Goal: Task Accomplishment & Management: Manage account settings

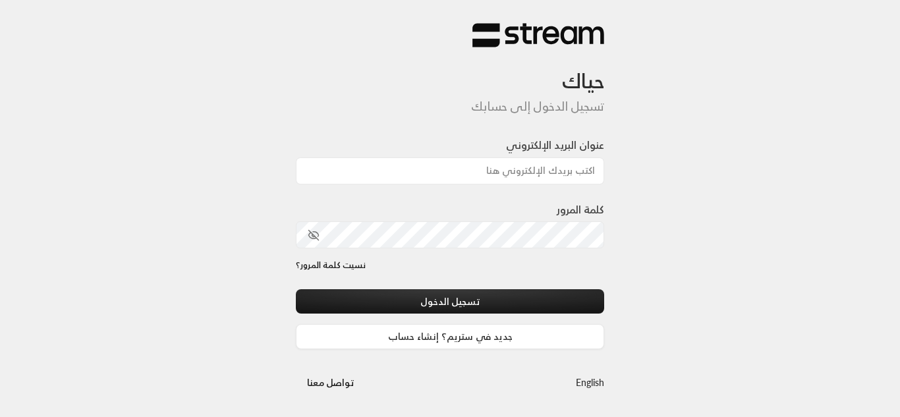
type input "[EMAIL_ADDRESS][DOMAIN_NAME]"
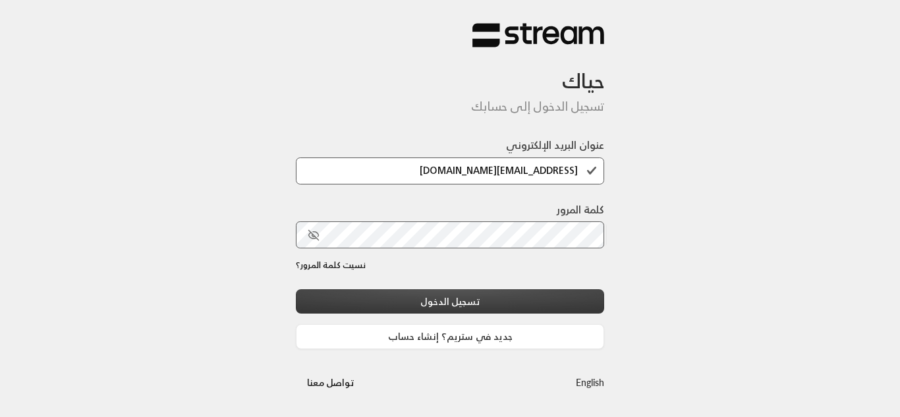
click at [429, 304] on button "تسجيل الدخول" at bounding box center [450, 301] width 308 height 24
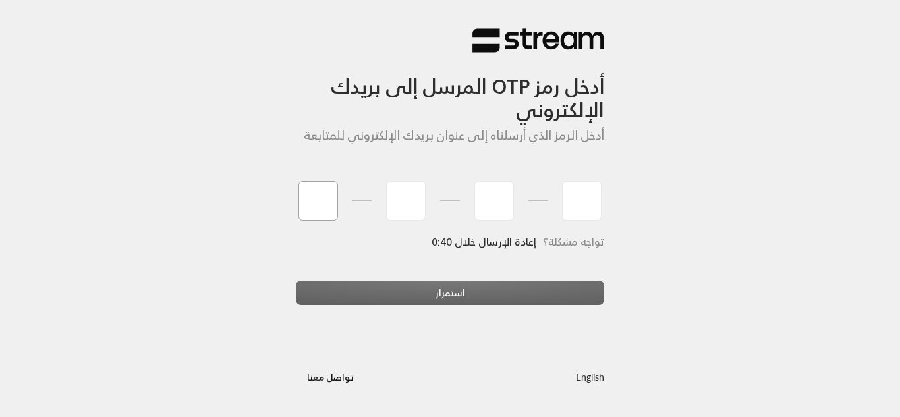
type input "3"
type input "0"
type input "3"
type input "0"
click at [469, 292] on div "استمرار" at bounding box center [450, 299] width 308 height 36
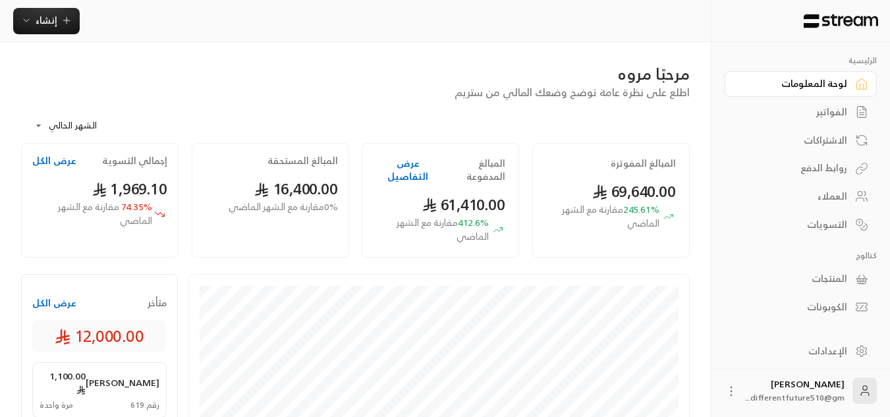
click at [815, 115] on div "الفواتير" at bounding box center [794, 111] width 106 height 13
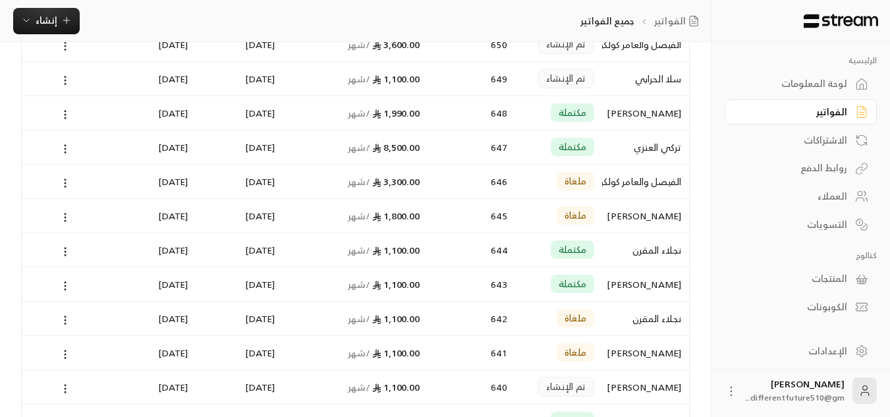
scroll to position [691, 0]
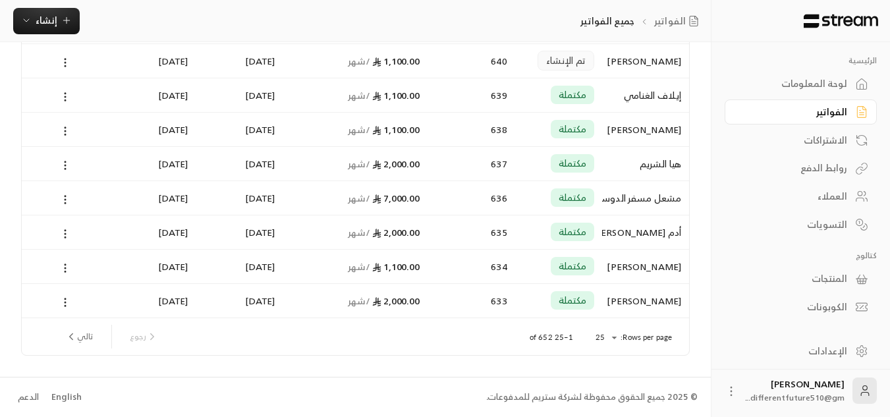
click at [76, 346] on button "تالي" at bounding box center [79, 337] width 38 height 22
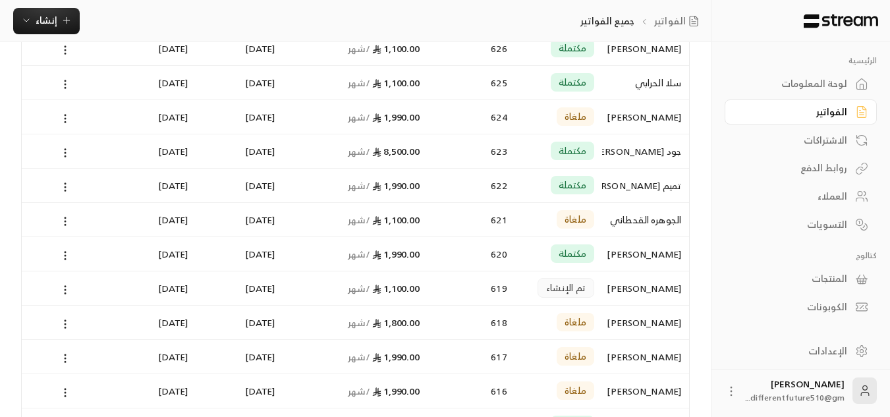
scroll to position [0, 0]
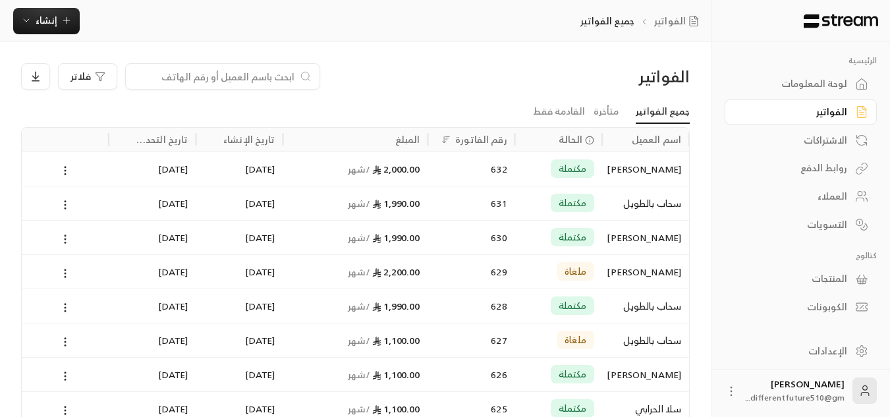
click at [803, 142] on div "الاشتراكات" at bounding box center [794, 140] width 106 height 13
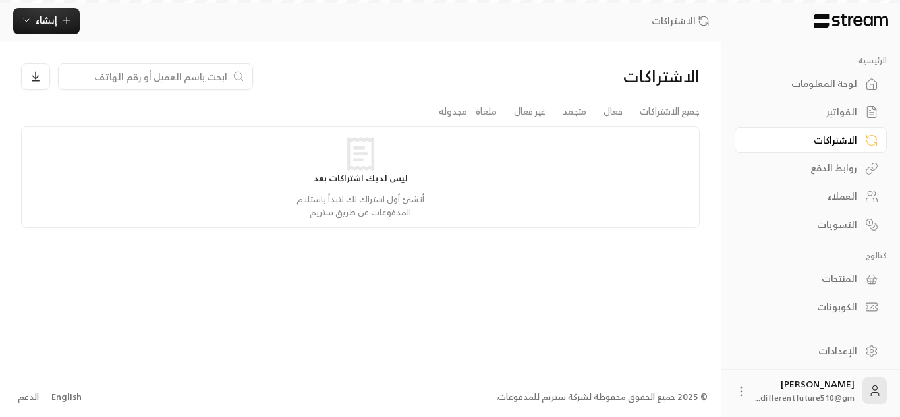
click at [803, 142] on div "الاشتراكات" at bounding box center [804, 140] width 106 height 13
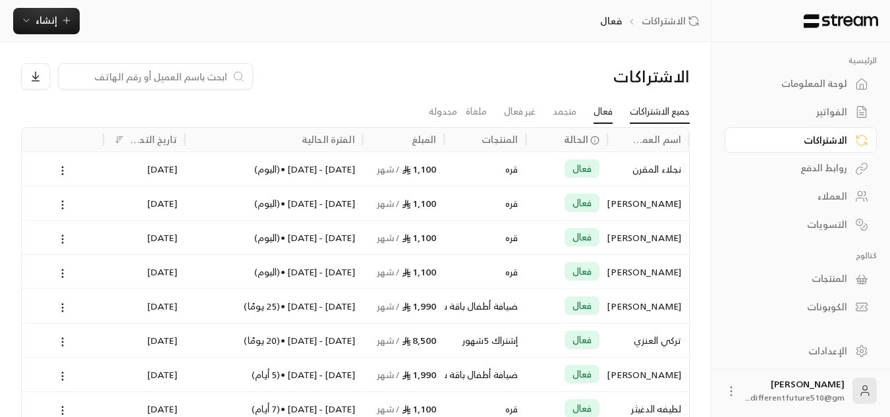
click at [668, 115] on link "جميع الاشتراكات" at bounding box center [660, 112] width 60 height 24
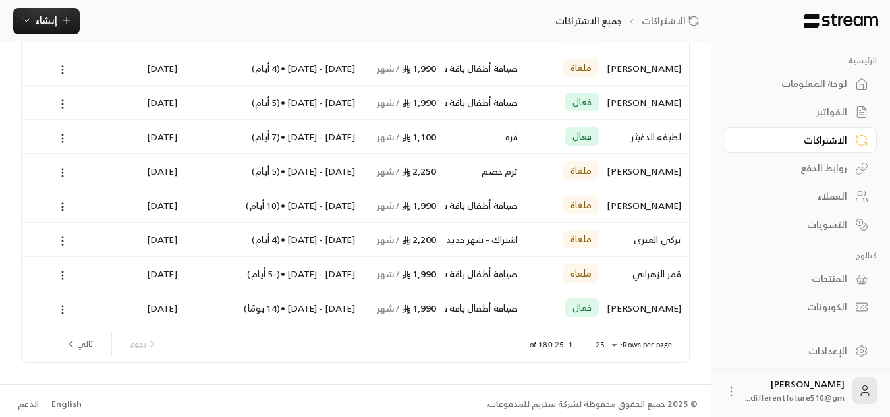
scroll to position [685, 0]
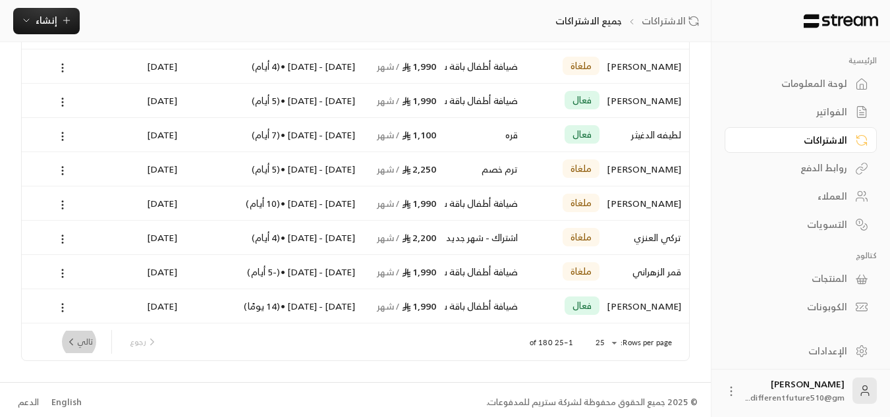
click at [61, 336] on button "تالي" at bounding box center [79, 342] width 38 height 22
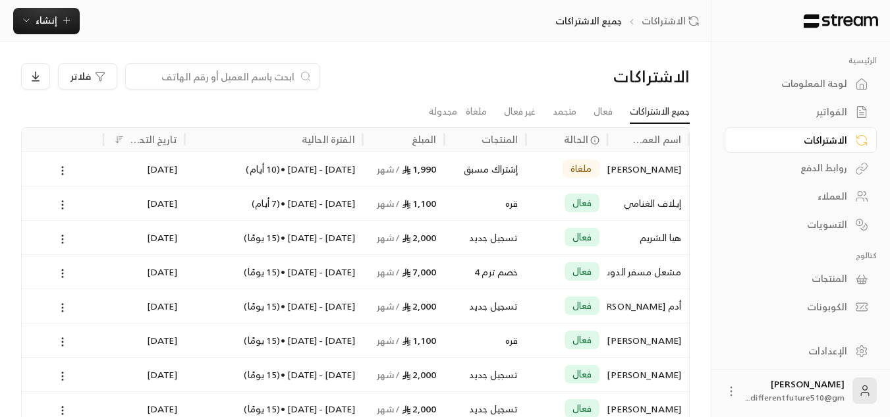
click at [815, 114] on div "الفواتير" at bounding box center [794, 111] width 106 height 13
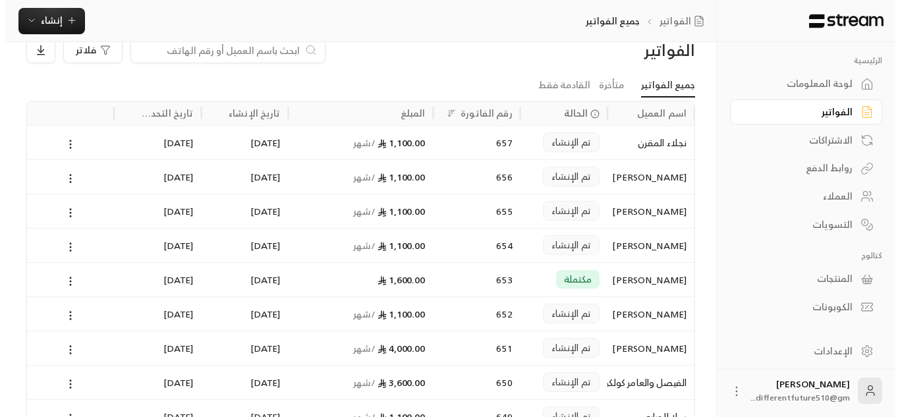
scroll to position [53, 0]
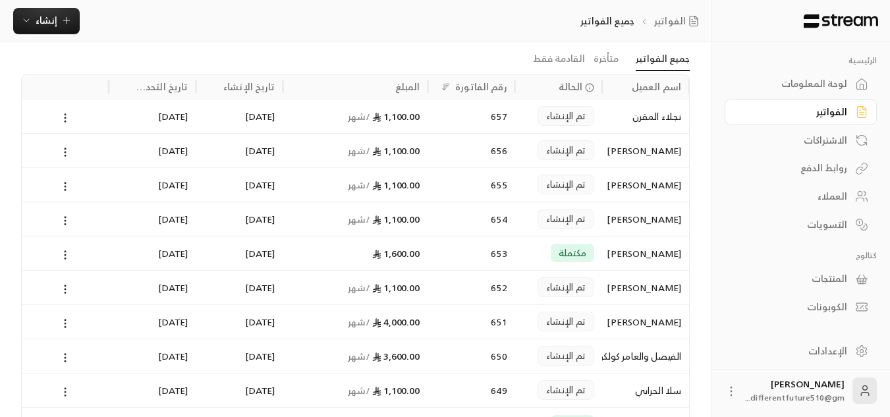
click at [65, 393] on icon at bounding box center [65, 392] width 12 height 12
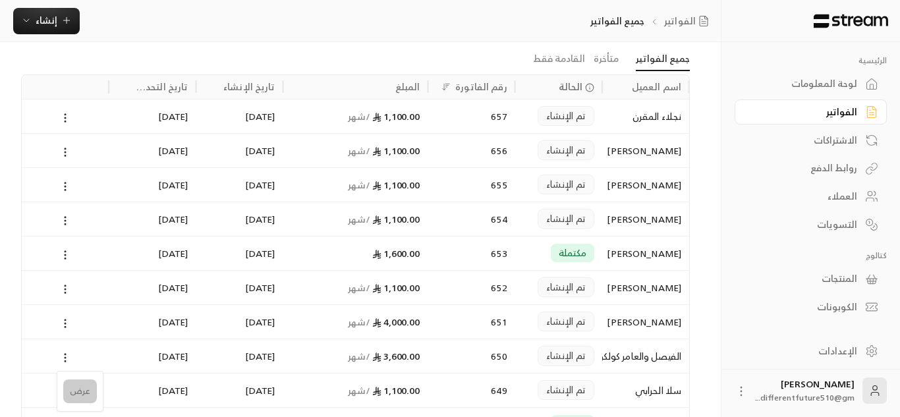
click at [72, 391] on li "عرض" at bounding box center [80, 392] width 34 height 24
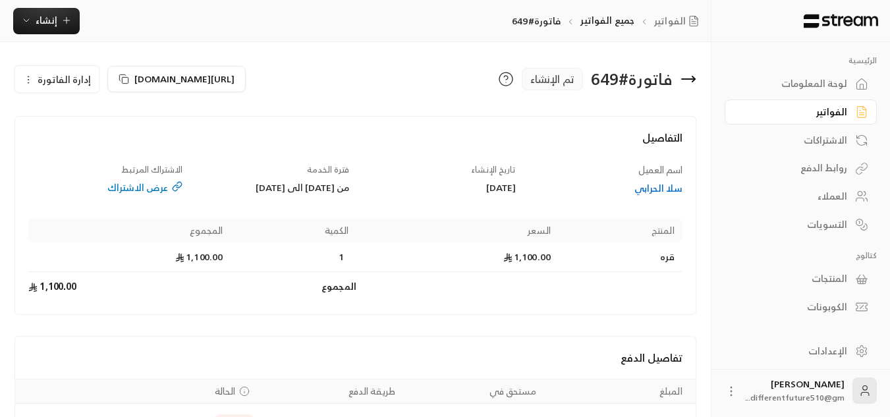
click at [814, 109] on div "الفواتير" at bounding box center [794, 111] width 106 height 13
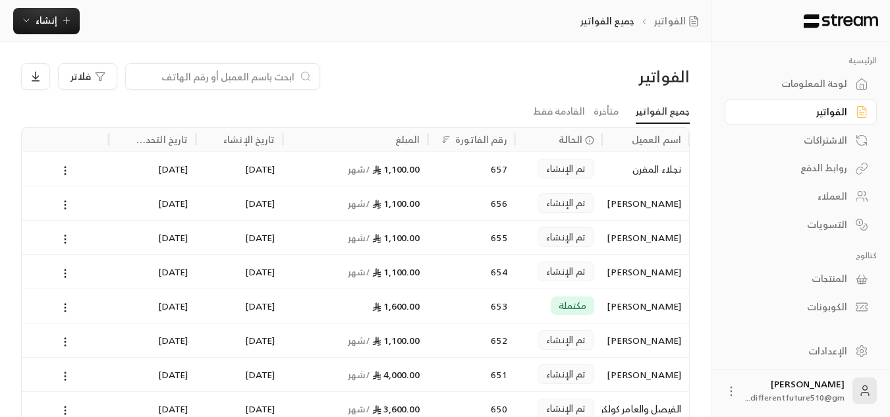
click at [809, 140] on div "الاشتراكات" at bounding box center [794, 140] width 106 height 13
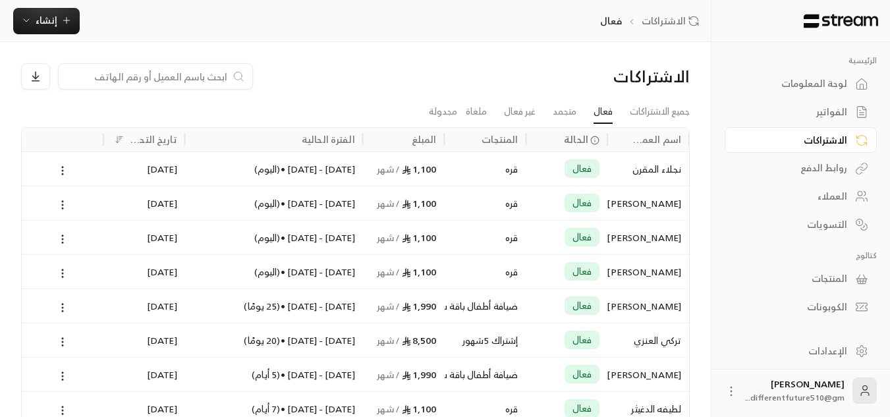
click at [811, 118] on div "الفواتير" at bounding box center [794, 111] width 106 height 13
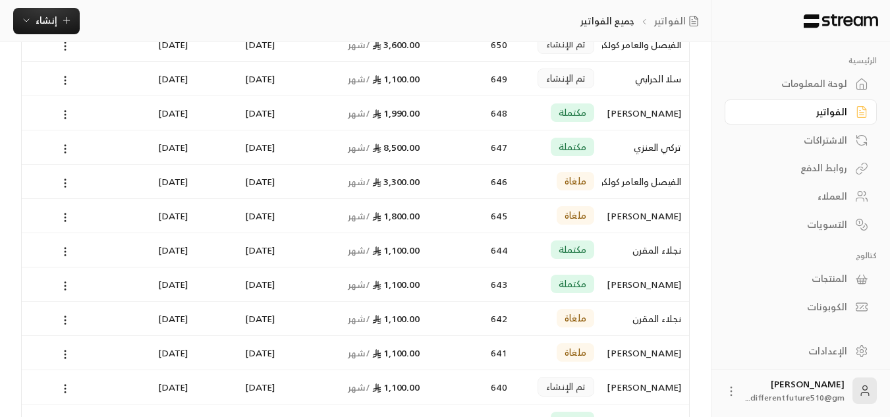
scroll to position [691, 0]
